Goal: Task Accomplishment & Management: Manage account settings

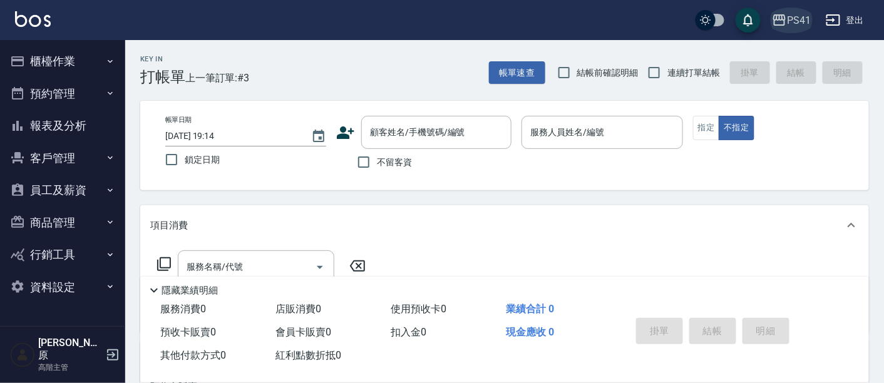
click at [801, 21] on div "PS41" at bounding box center [799, 21] width 24 height 16
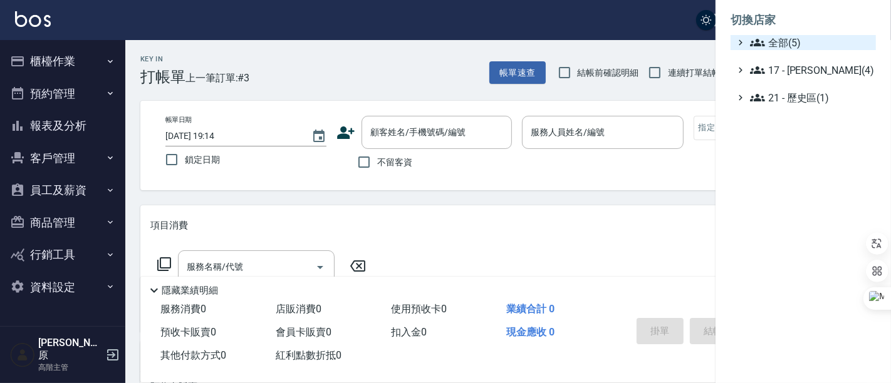
click at [805, 38] on span "全部(5)" at bounding box center [810, 42] width 121 height 15
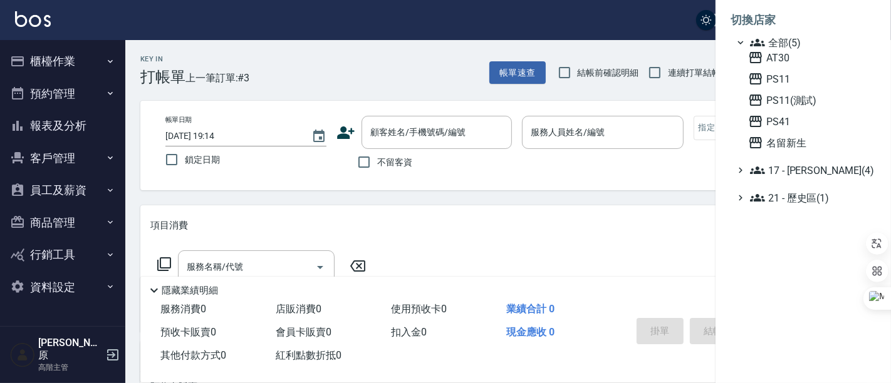
click at [787, 66] on div "AT30 PS11 PS11(測試) PS41 名留新生" at bounding box center [809, 100] width 133 height 100
click at [785, 63] on span "AT30" at bounding box center [809, 57] width 123 height 15
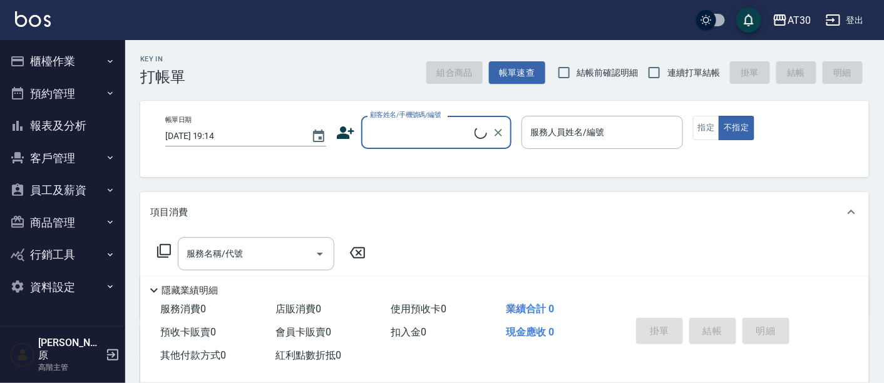
click at [76, 65] on button "櫃檯作業" at bounding box center [62, 61] width 115 height 33
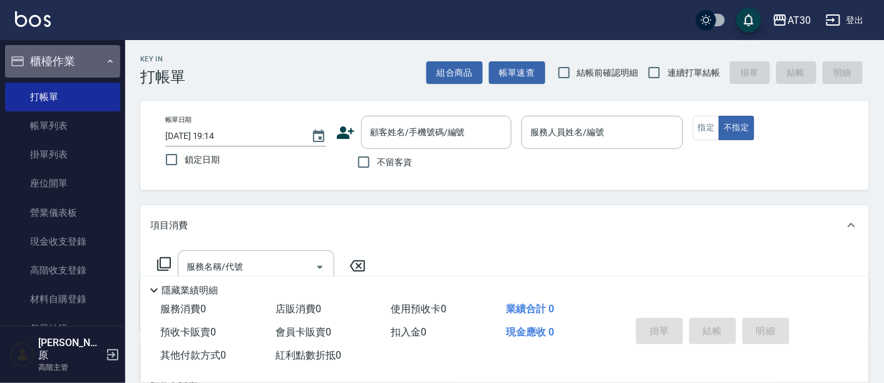
click at [76, 65] on button "櫃檯作業" at bounding box center [62, 61] width 115 height 33
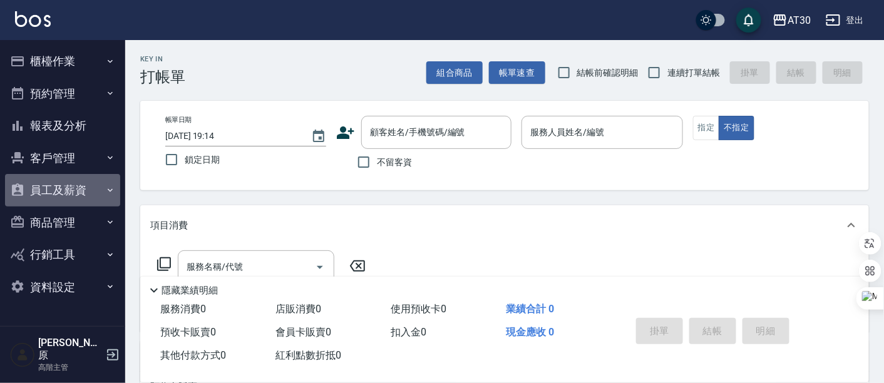
click at [98, 192] on button "員工及薪資" at bounding box center [62, 190] width 115 height 33
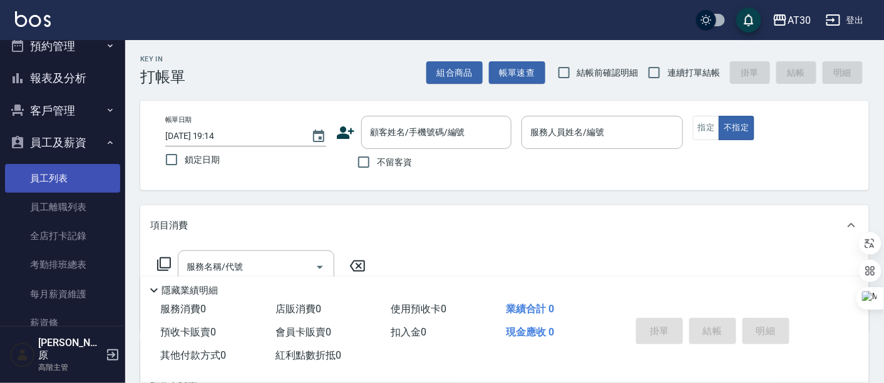
scroll to position [70, 0]
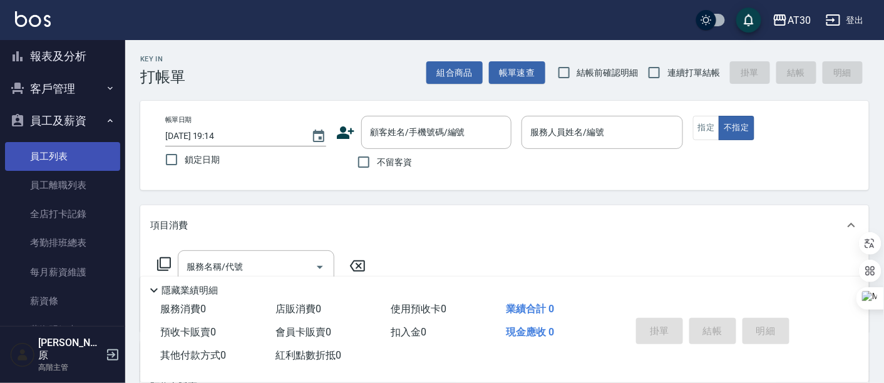
click at [75, 159] on link "員工列表" at bounding box center [62, 156] width 115 height 29
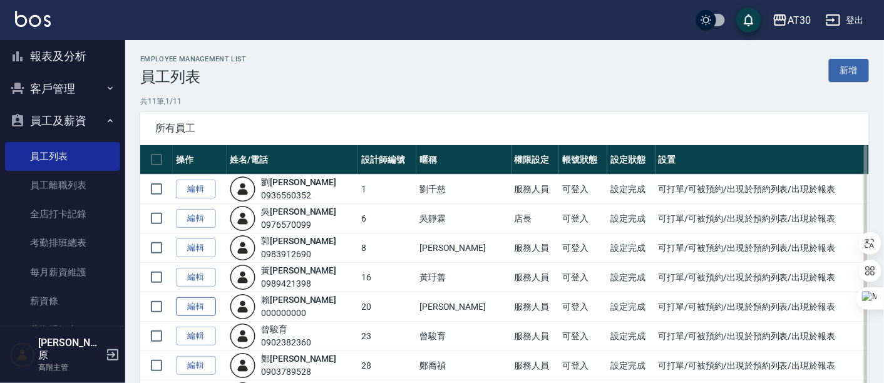
click at [207, 311] on link "編輯" at bounding box center [196, 307] width 40 height 19
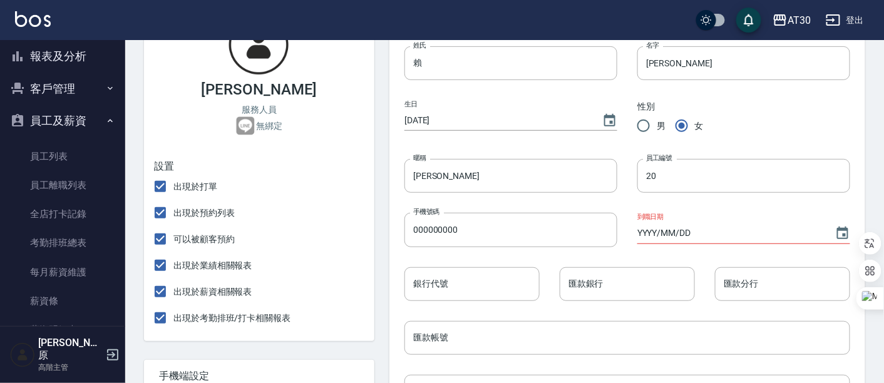
scroll to position [139, 0]
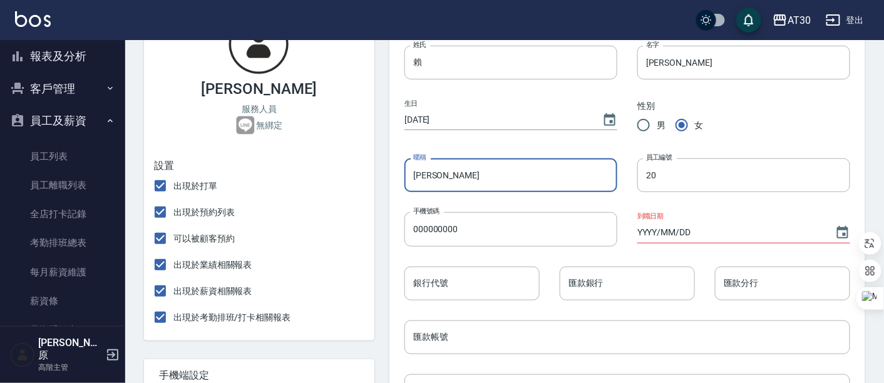
drag, startPoint x: 458, startPoint y: 176, endPoint x: 406, endPoint y: 182, distance: 52.3
click at [406, 182] on input "賴伊珊" at bounding box center [511, 175] width 213 height 34
